Goal: Information Seeking & Learning: Stay updated

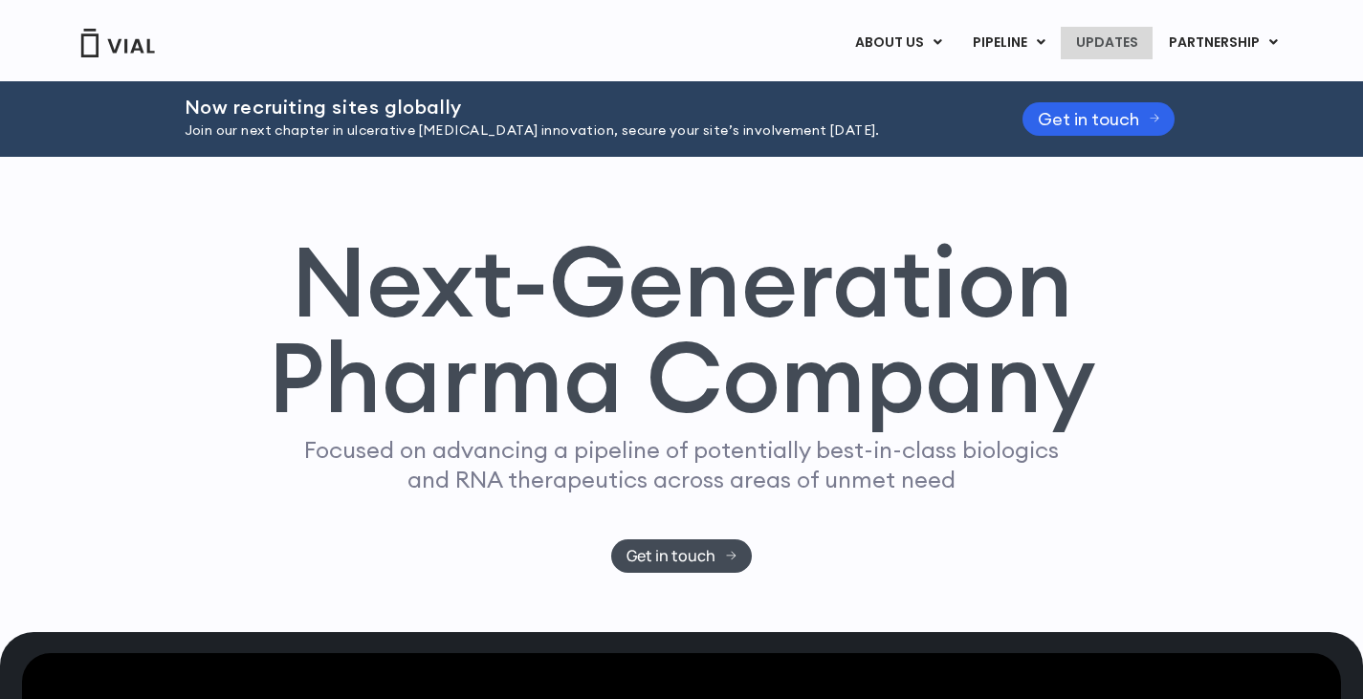
click at [1101, 38] on link "UPDATES" at bounding box center [1107, 43] width 92 height 33
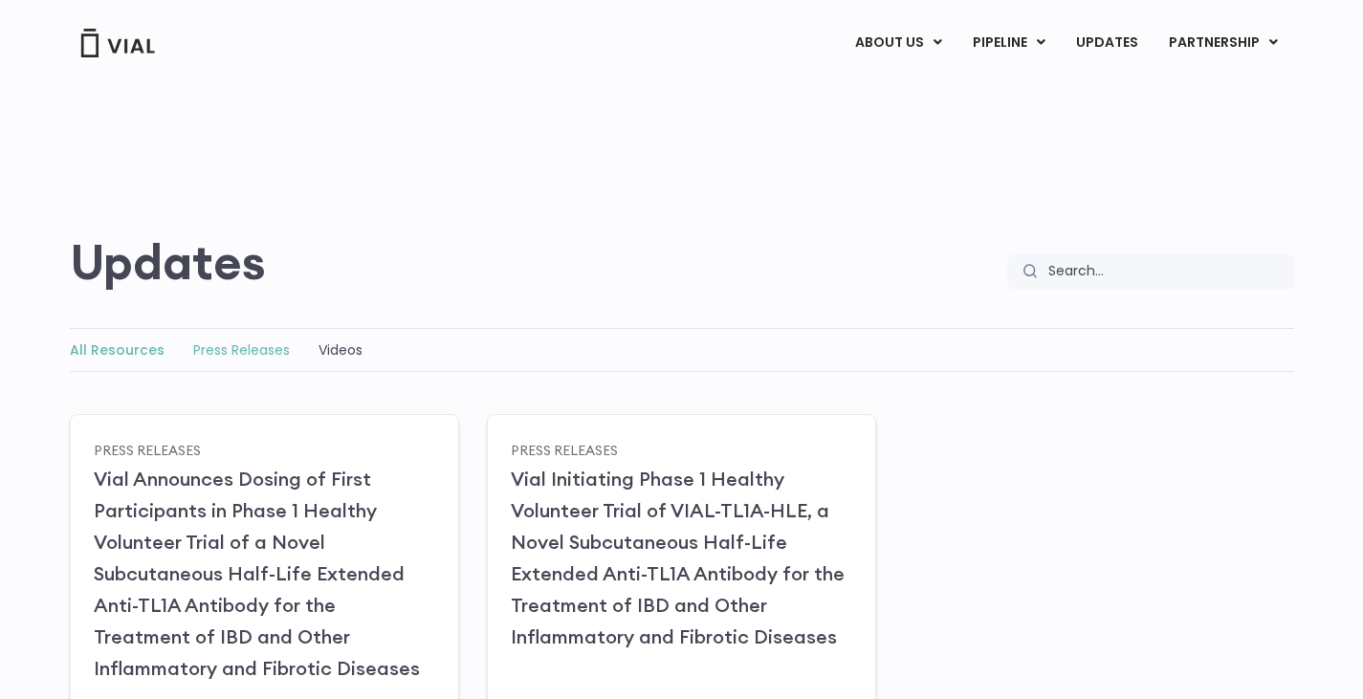
click at [251, 357] on link "Press Releases" at bounding box center [241, 350] width 97 height 19
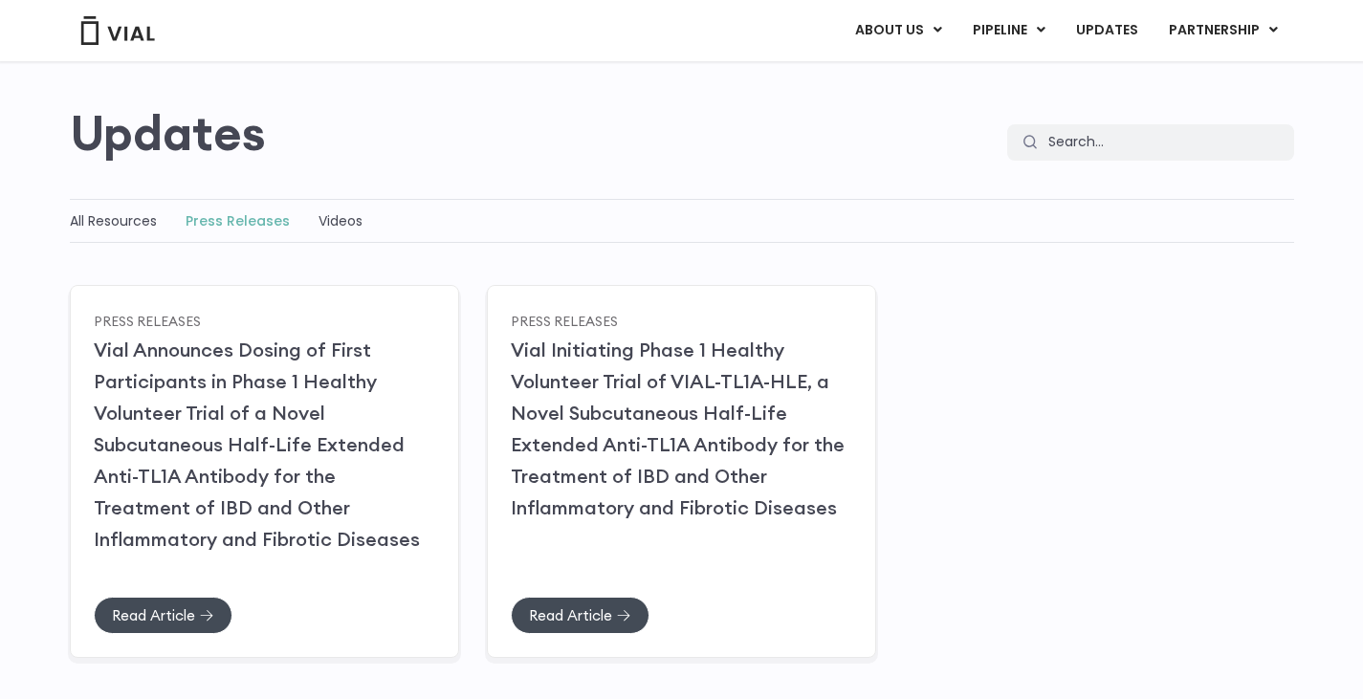
scroll to position [96, 0]
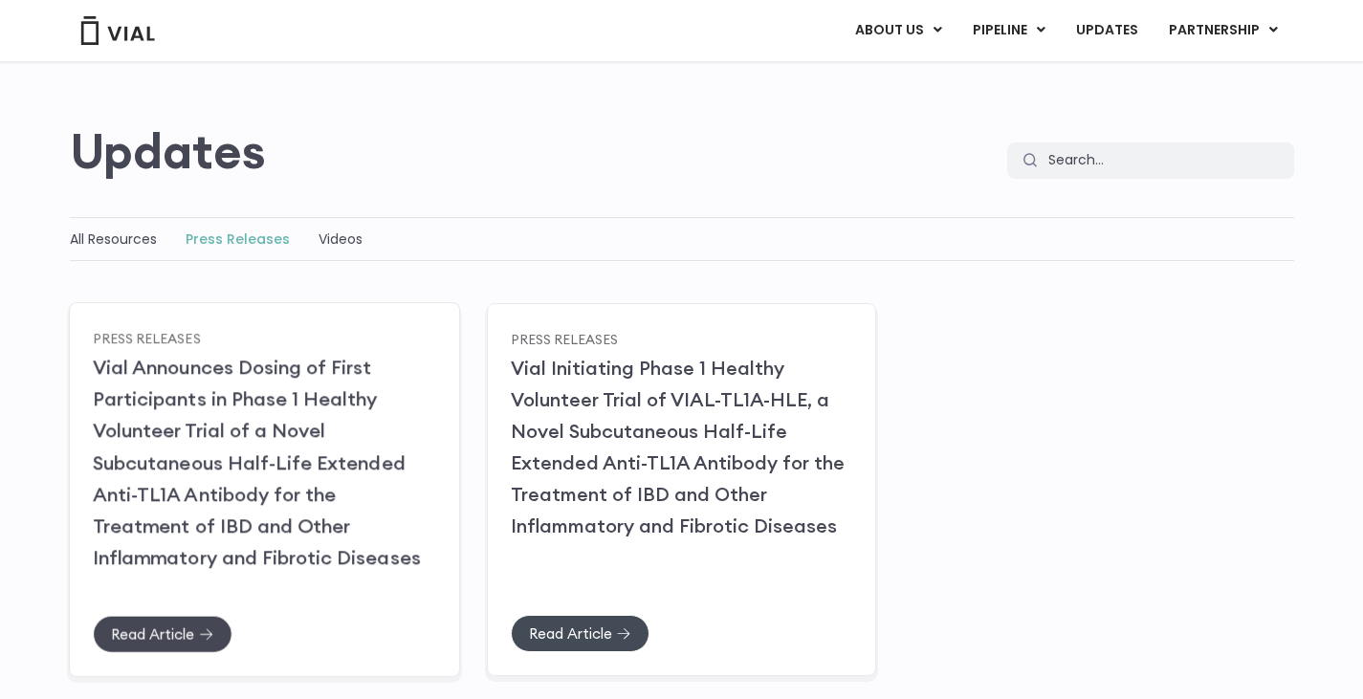
click at [193, 633] on span "Read Article" at bounding box center [152, 634] width 83 height 14
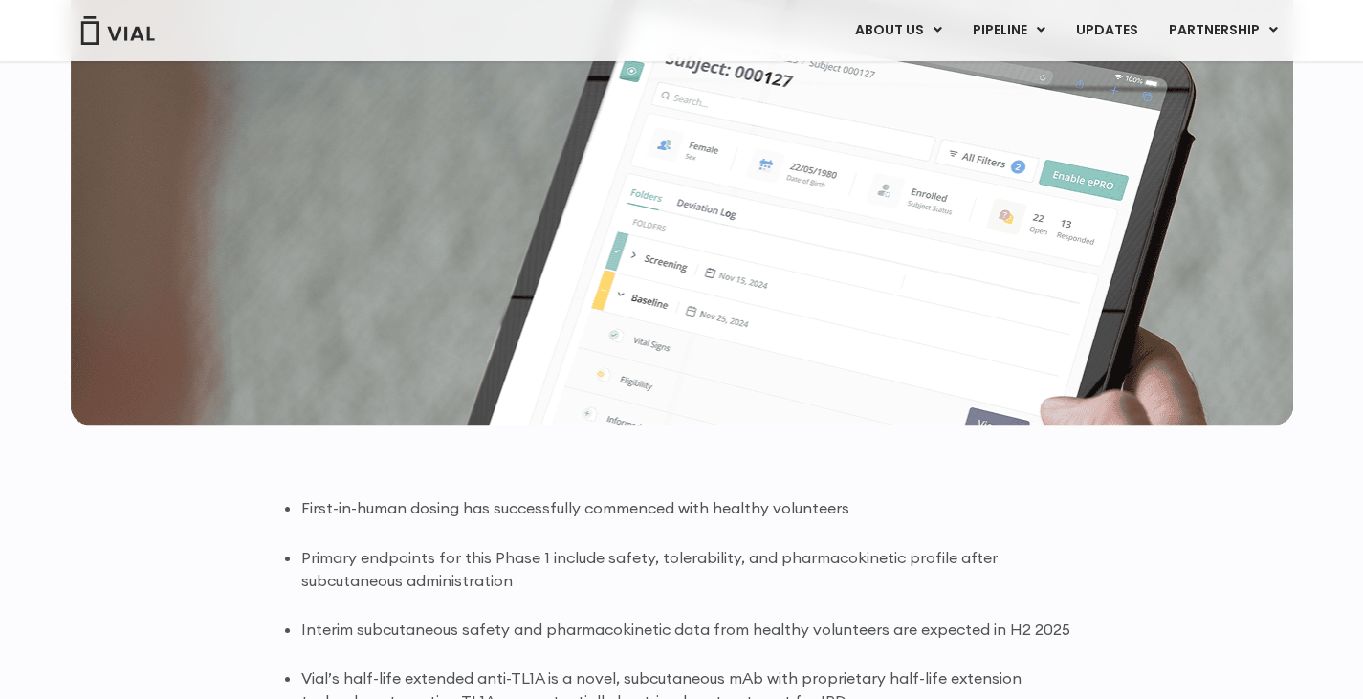
scroll to position [223, 0]
